Goal: Task Accomplishment & Management: Manage account settings

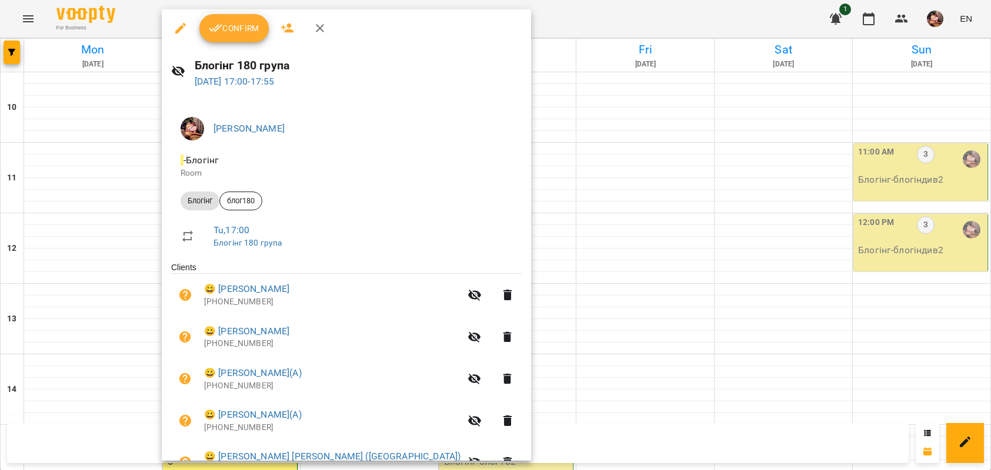
scroll to position [315, 0]
click at [232, 31] on span "Confirm" at bounding box center [234, 28] width 51 height 14
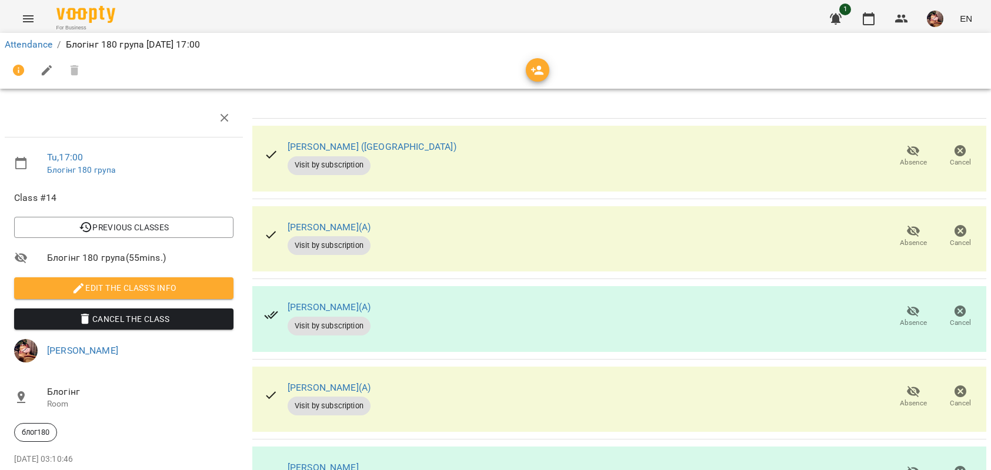
scroll to position [78, 0]
click at [906, 305] on icon "button" at bounding box center [913, 312] width 14 height 14
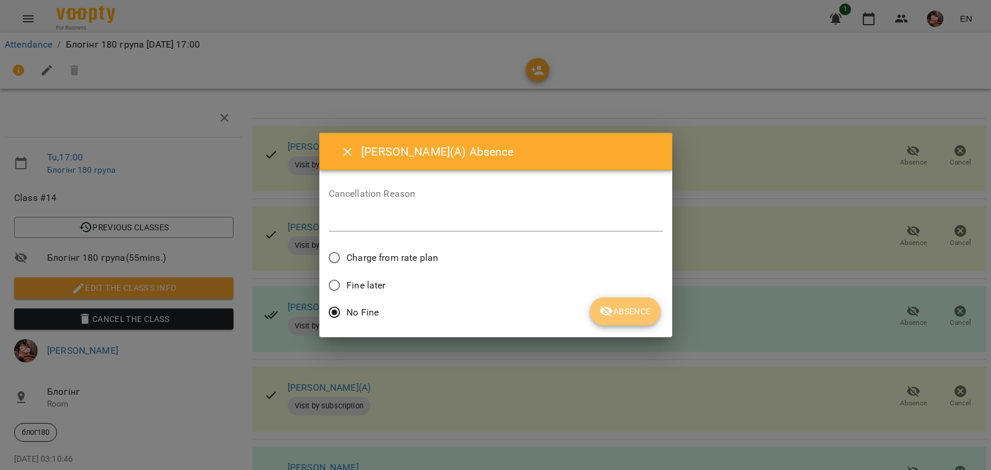
click at [604, 309] on icon "submit" at bounding box center [606, 311] width 13 height 11
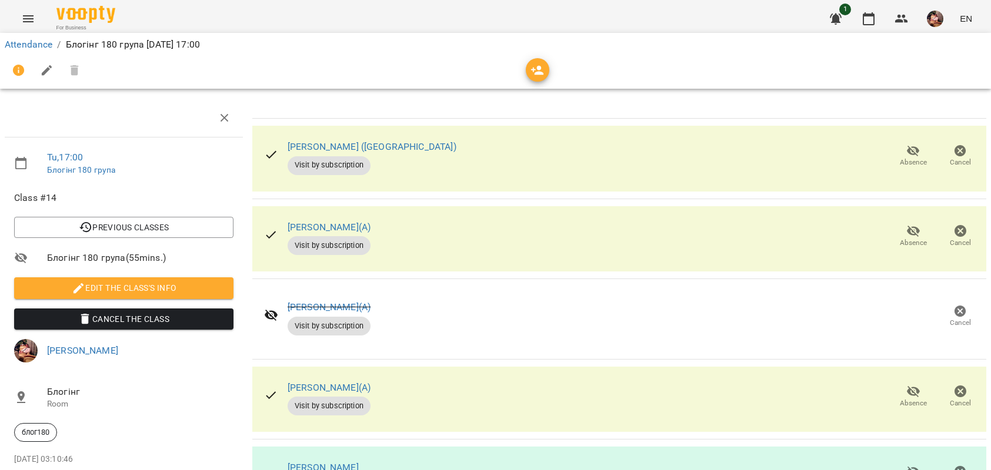
scroll to position [246, 0]
click at [906, 465] on icon "button" at bounding box center [913, 472] width 14 height 14
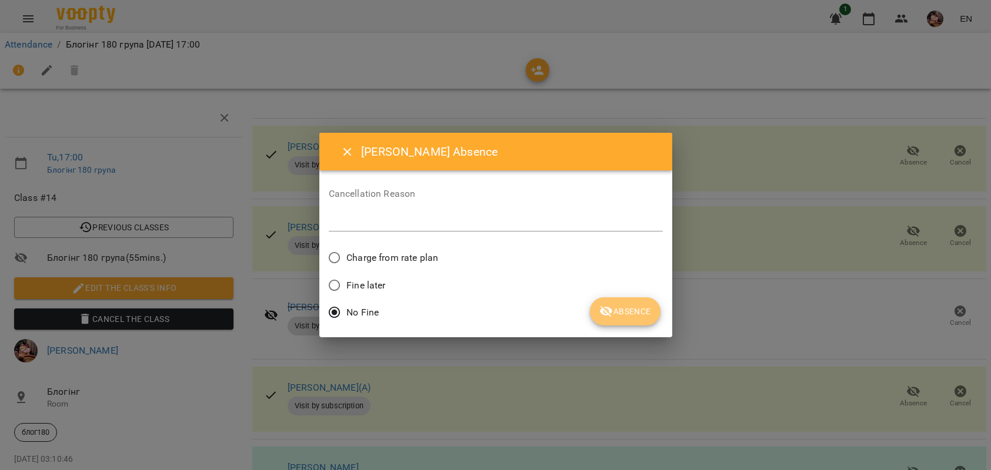
click at [612, 318] on icon "submit" at bounding box center [606, 312] width 14 height 14
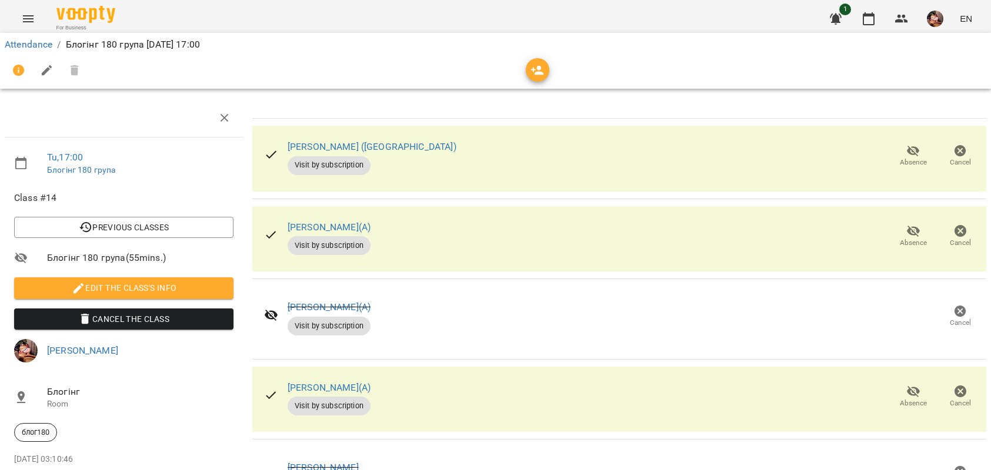
scroll to position [397, 0]
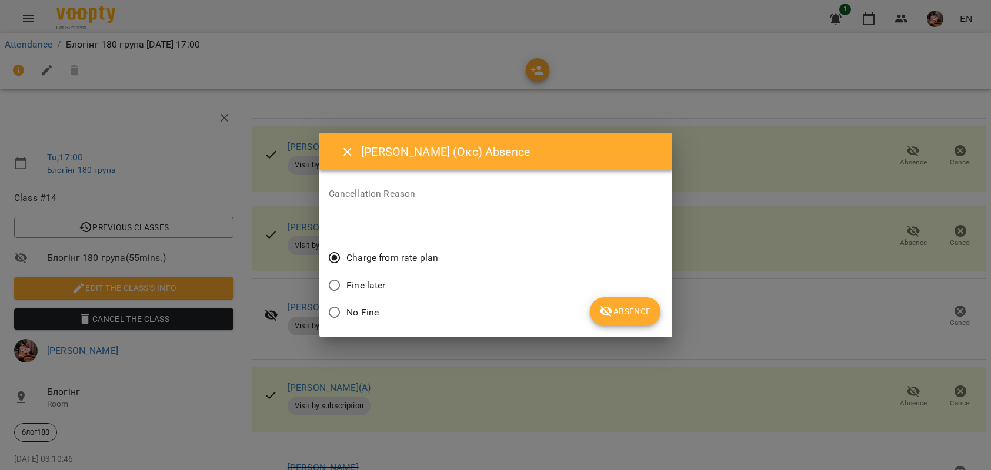
click at [357, 307] on span "No Fine" at bounding box center [362, 313] width 32 height 14
click at [636, 306] on span "Absence" at bounding box center [624, 312] width 51 height 14
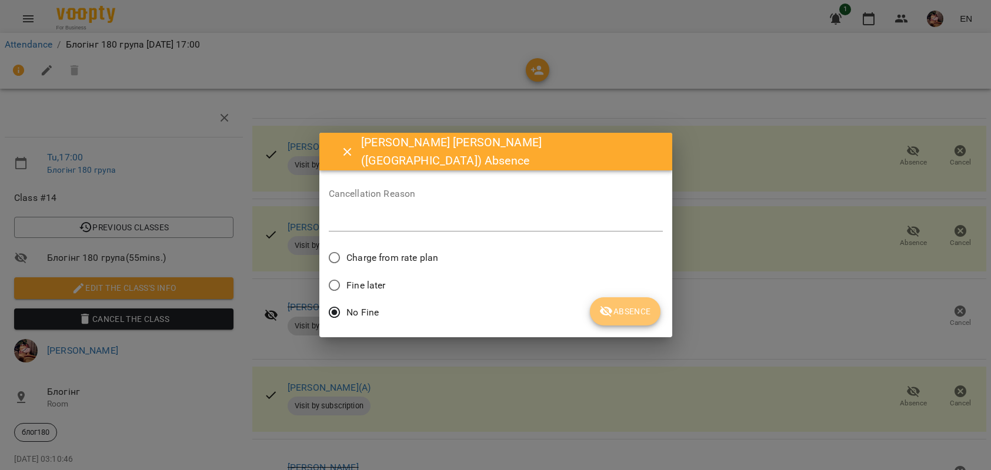
click at [633, 306] on span "Absence" at bounding box center [624, 312] width 51 height 14
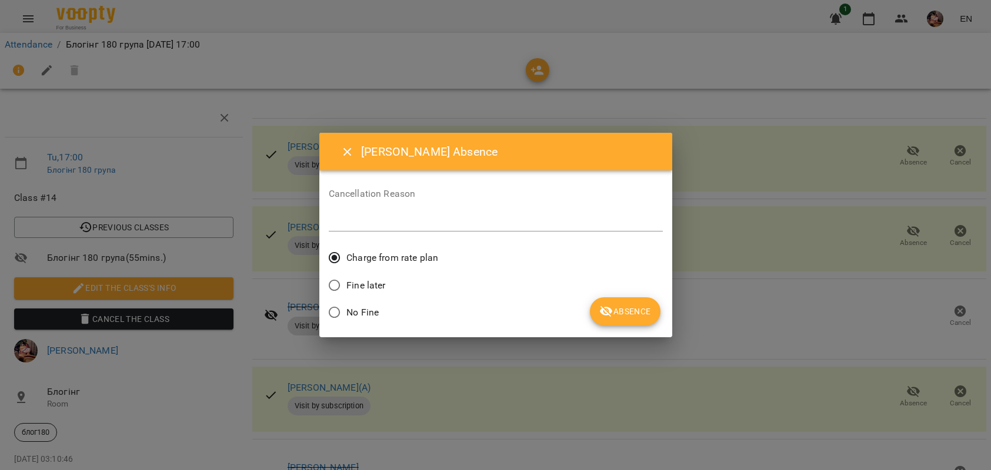
click at [366, 306] on span "No Fine" at bounding box center [362, 313] width 32 height 14
click at [650, 319] on button "Absence" at bounding box center [625, 312] width 70 height 28
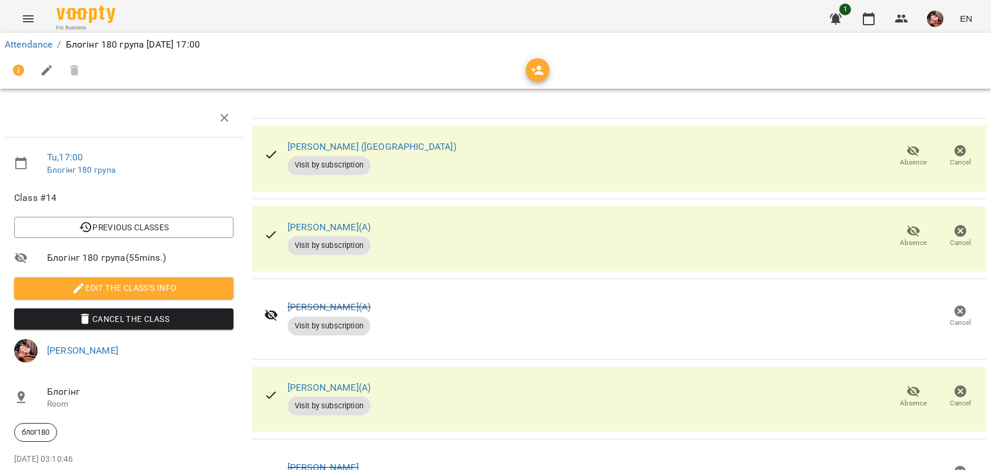
scroll to position [192, 0]
click at [874, 19] on icon "button" at bounding box center [869, 18] width 12 height 13
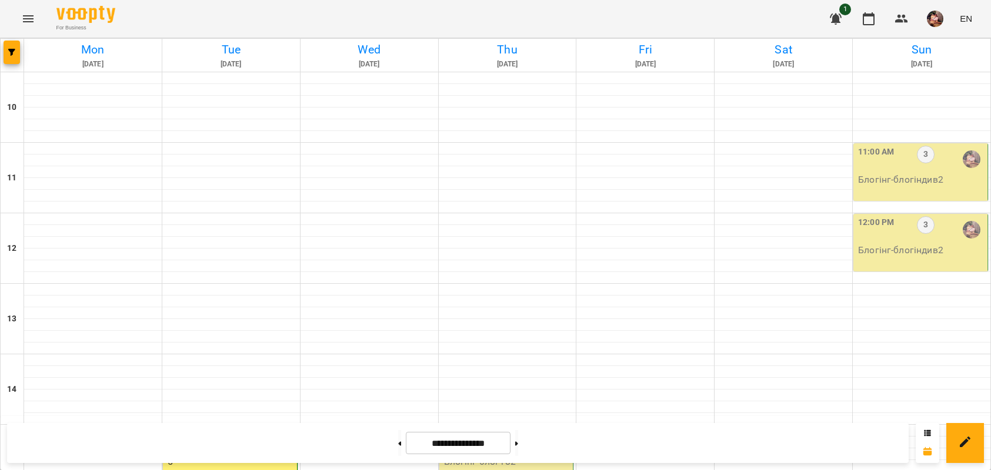
scroll to position [452, 0]
